Goal: Task Accomplishment & Management: Use online tool/utility

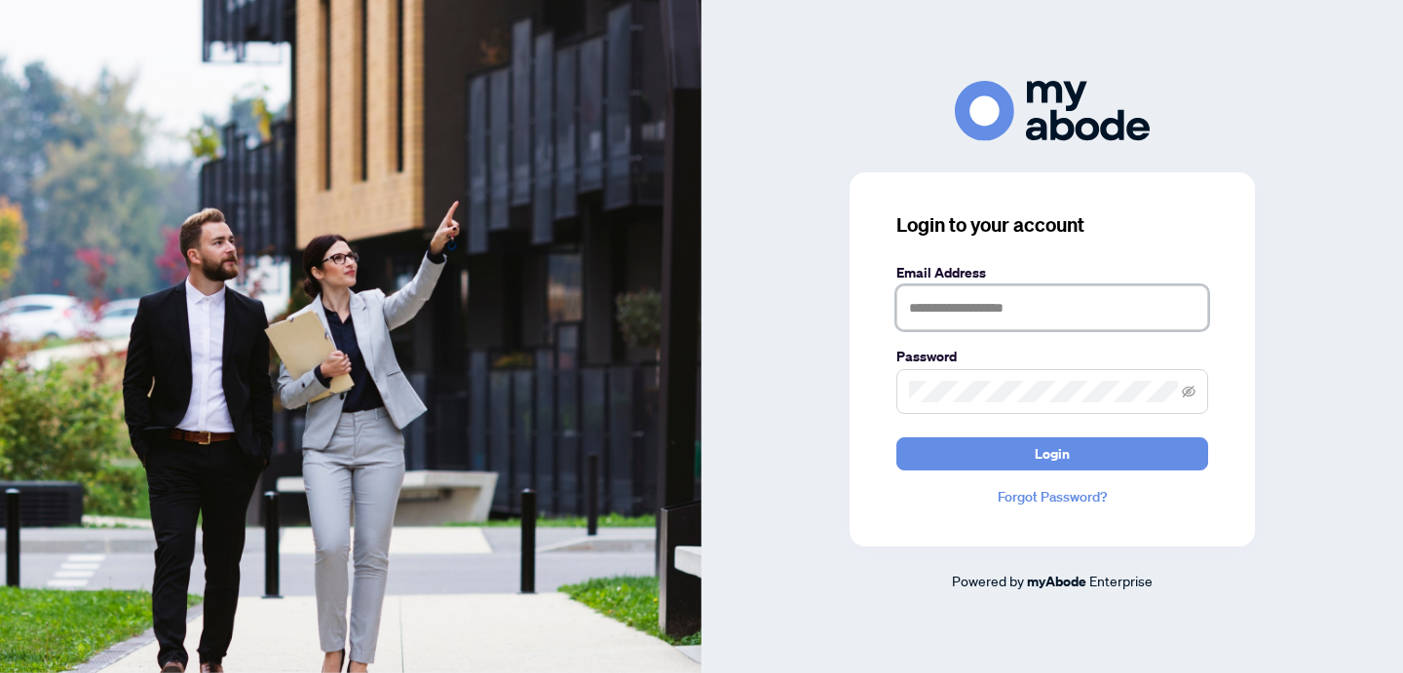
click at [938, 305] on input "text" at bounding box center [1052, 308] width 312 height 45
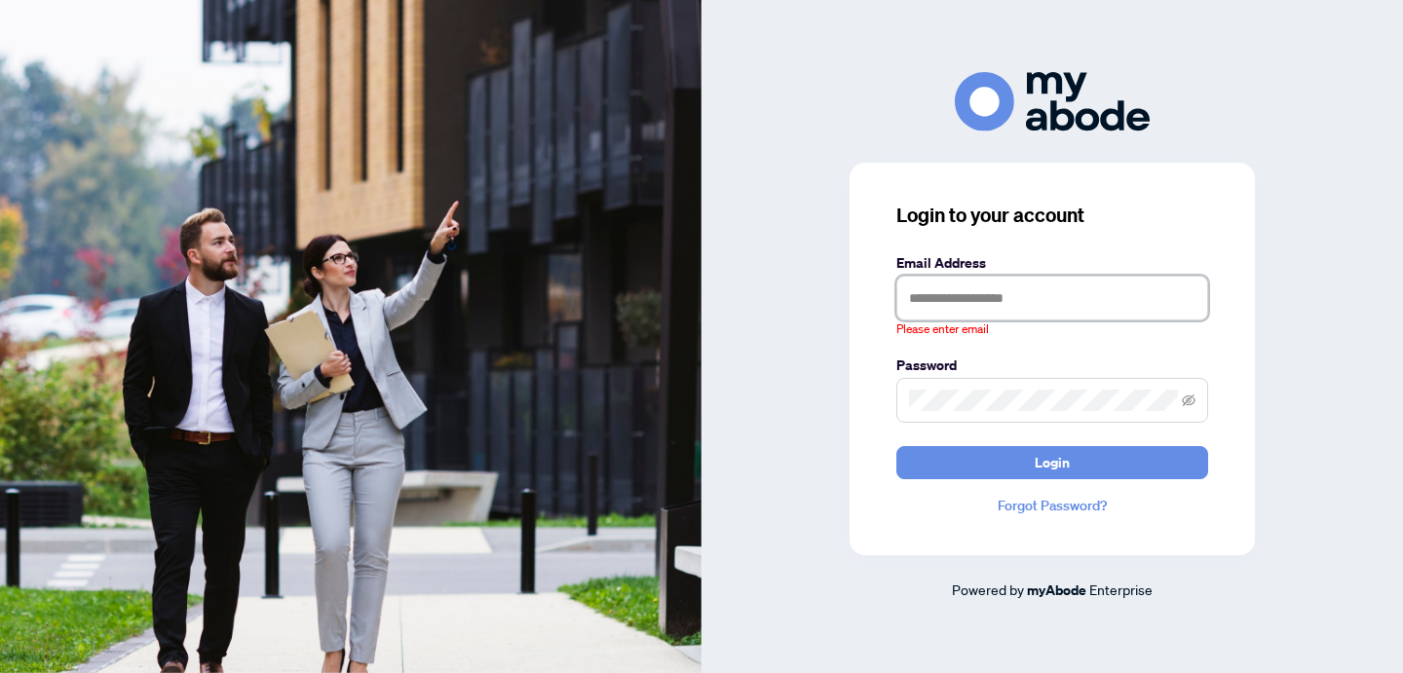
type input "**********"
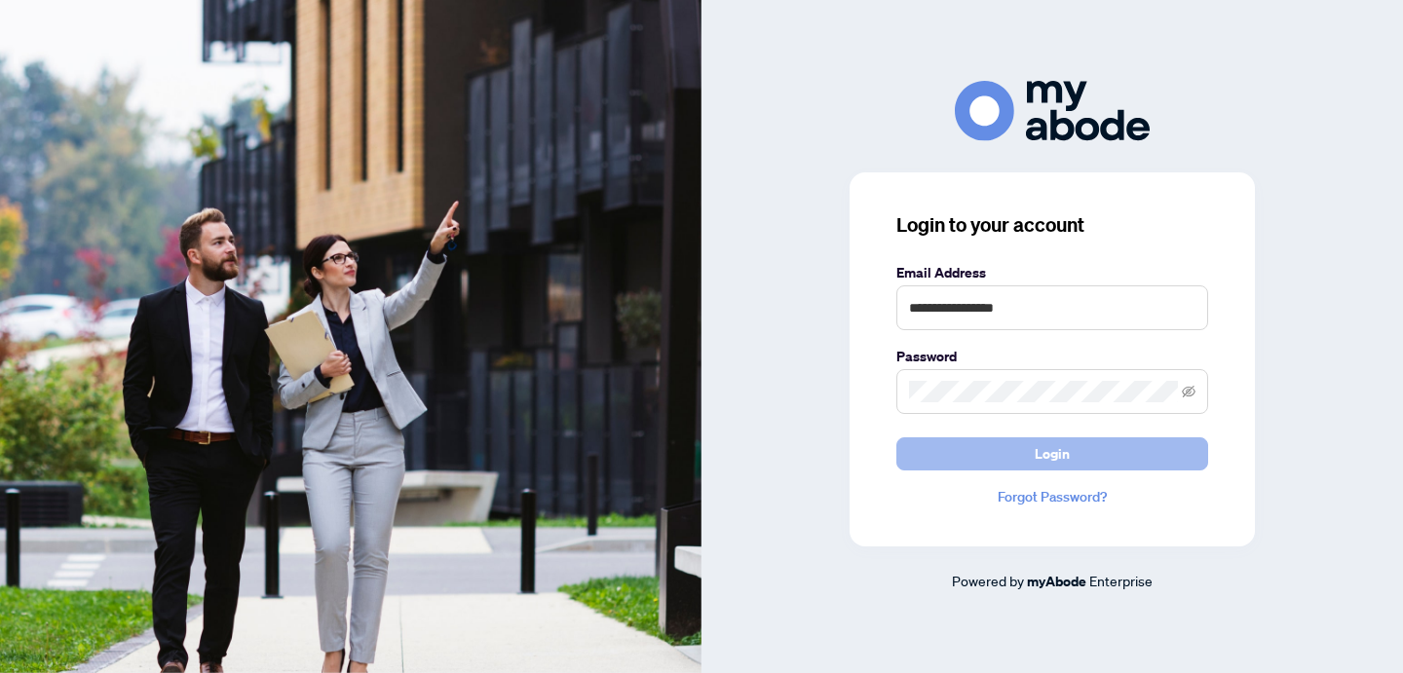
click at [1066, 454] on span "Login" at bounding box center [1052, 453] width 35 height 31
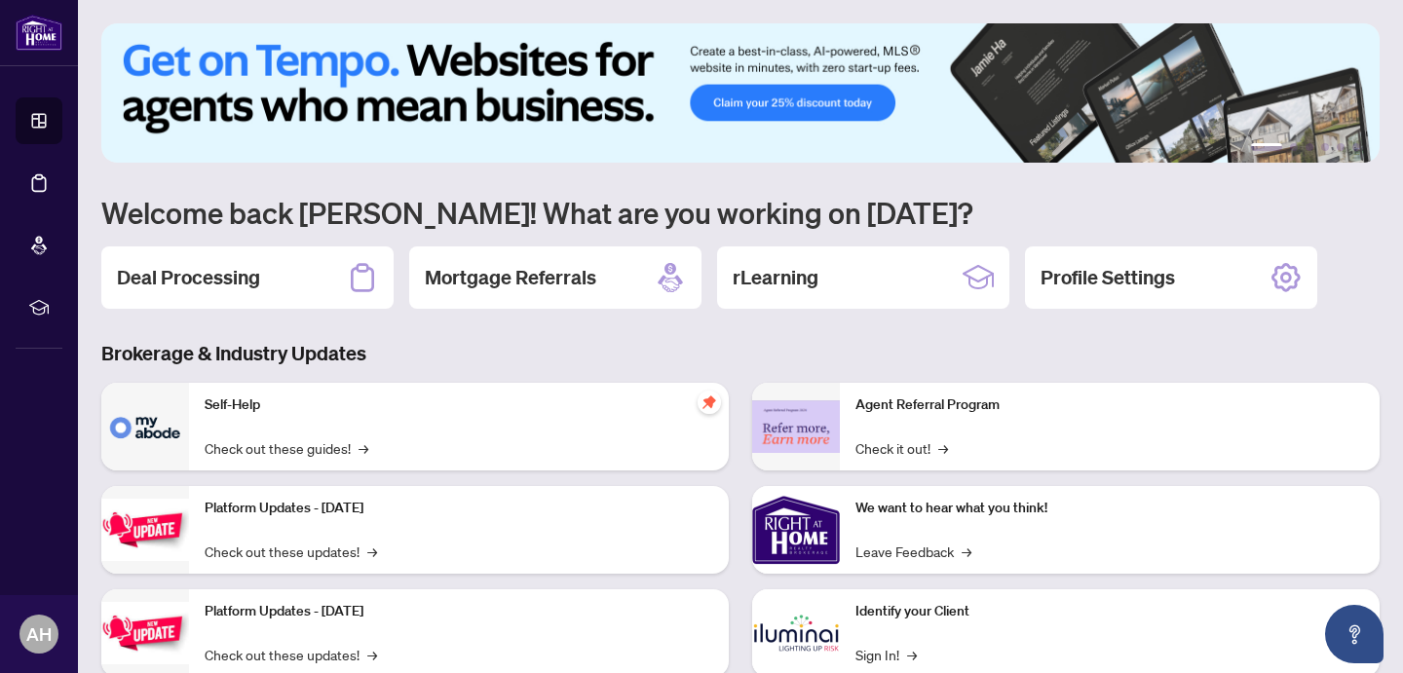
scroll to position [4, 0]
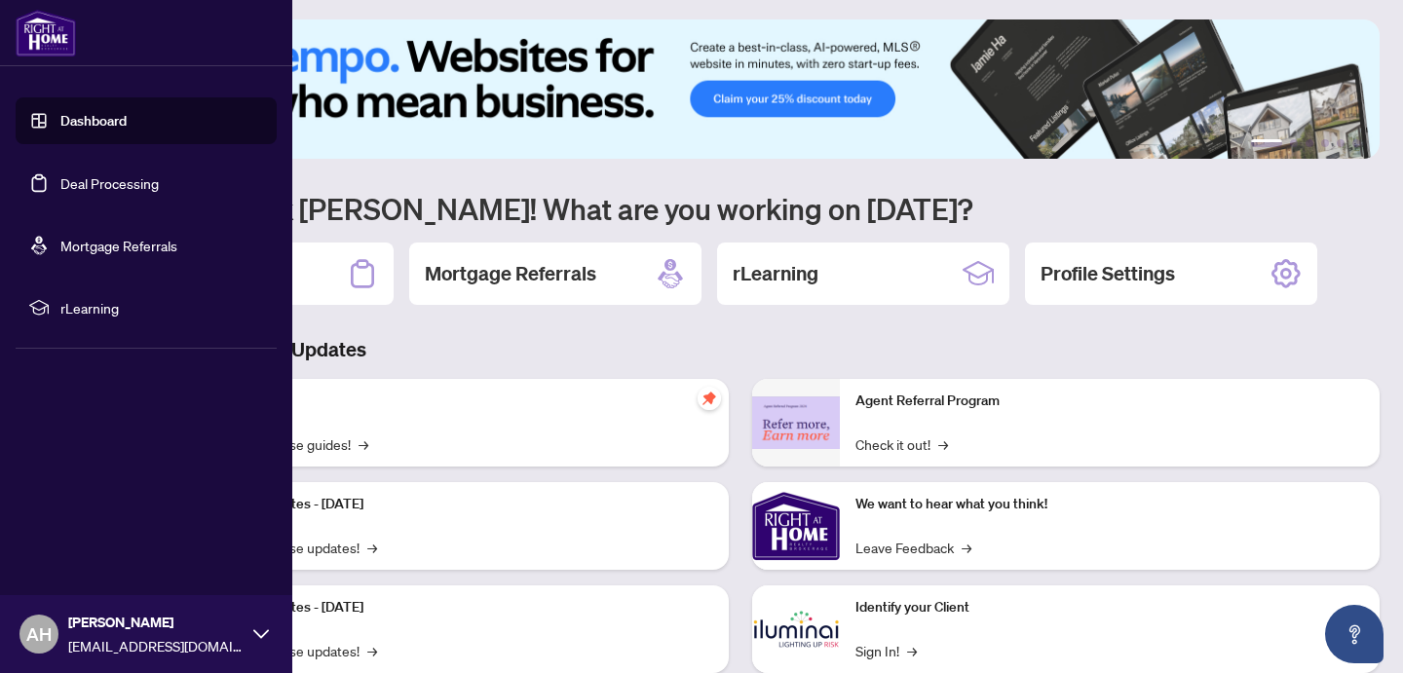
click at [79, 112] on link "Dashboard" at bounding box center [93, 121] width 66 height 18
click at [85, 123] on link "Dashboard" at bounding box center [93, 121] width 66 height 18
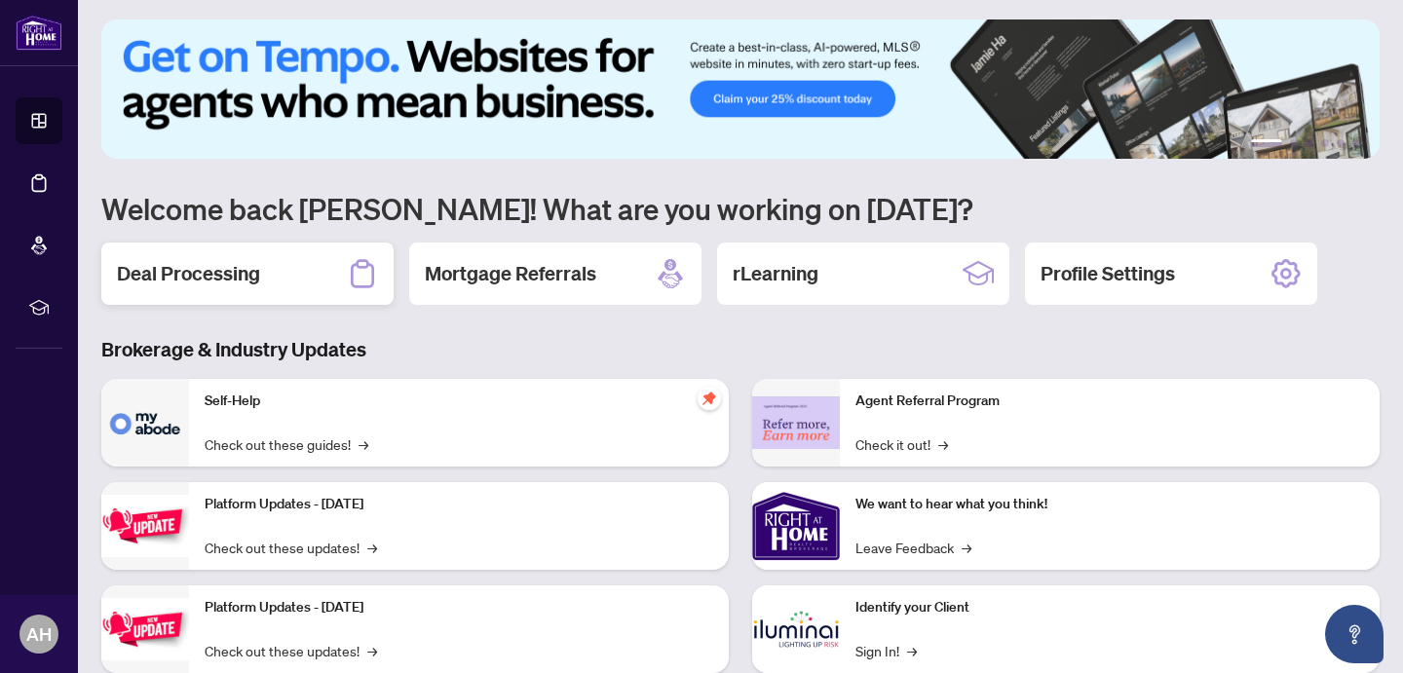
click at [280, 283] on div "Deal Processing" at bounding box center [247, 274] width 292 height 62
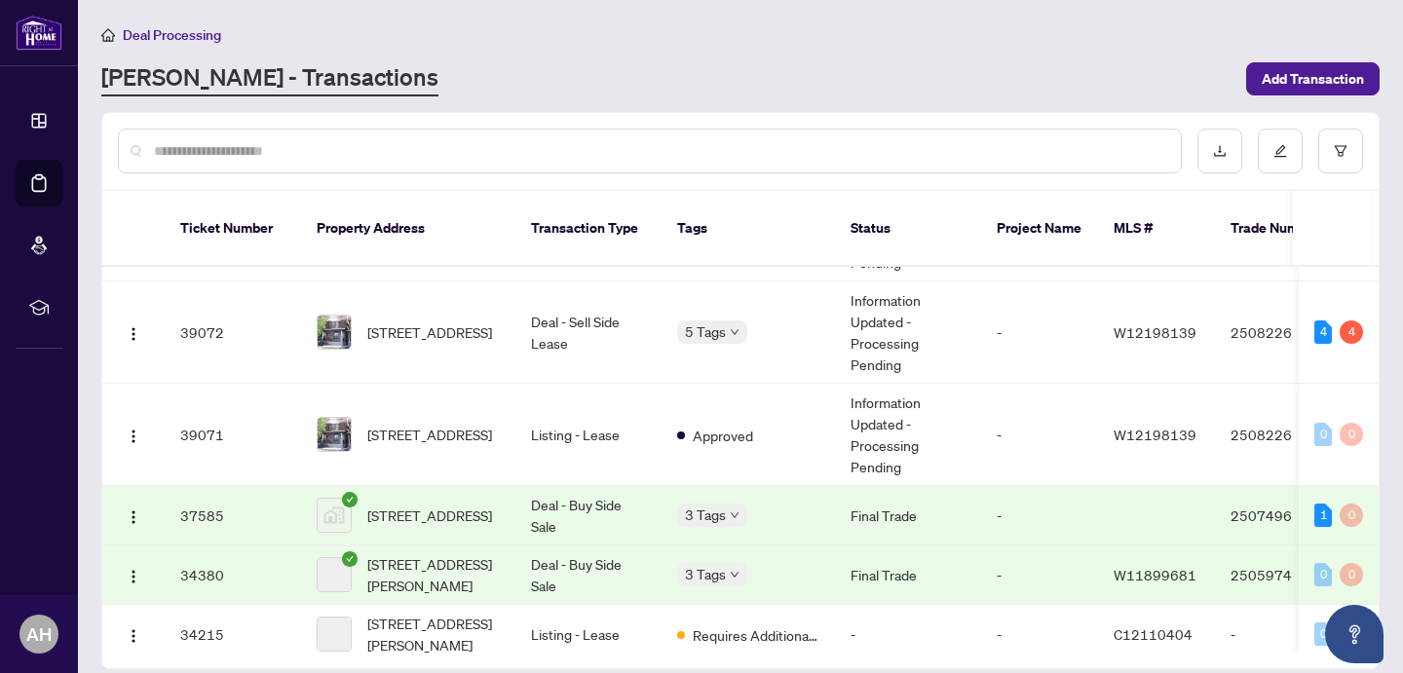
scroll to position [3304, 0]
